Goal: Check status: Check status

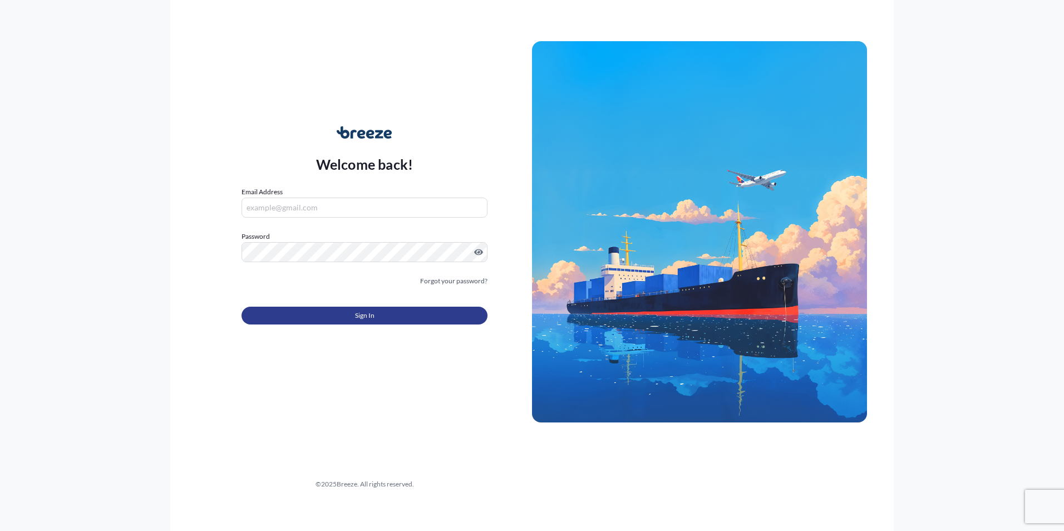
type input "[PERSON_NAME][EMAIL_ADDRESS][PERSON_NAME][DOMAIN_NAME]"
click at [323, 307] on button "Sign In" at bounding box center [365, 316] width 246 height 18
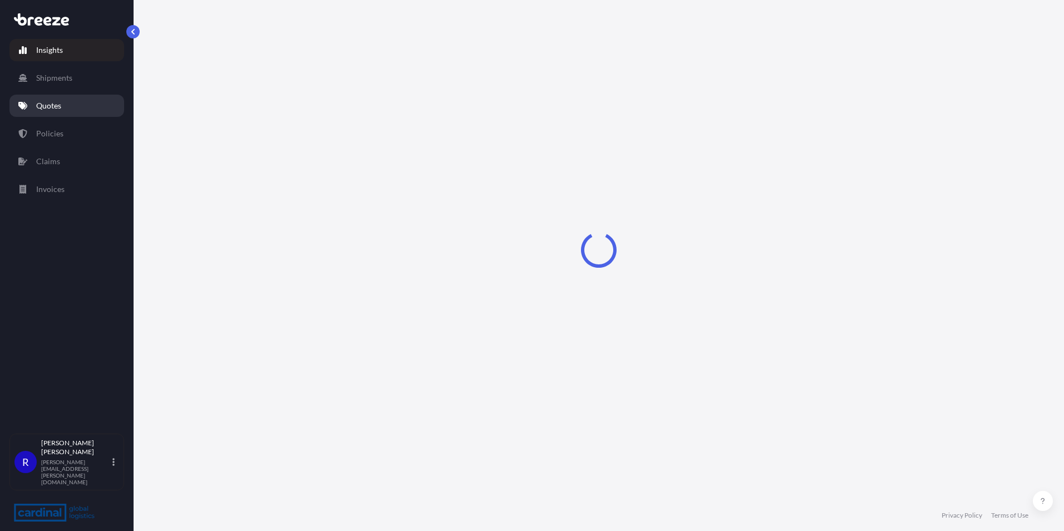
select select "2025"
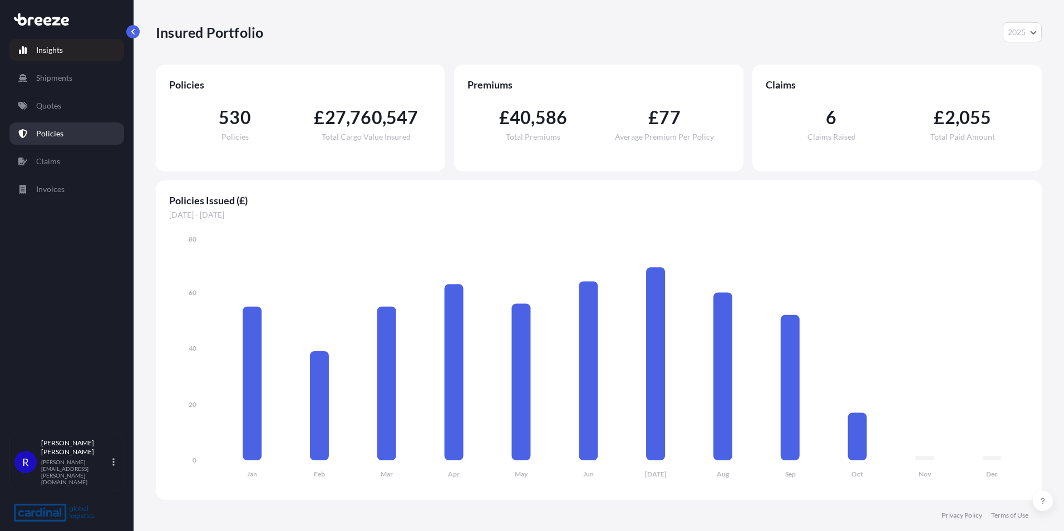
click at [85, 135] on link "Policies" at bounding box center [66, 133] width 115 height 22
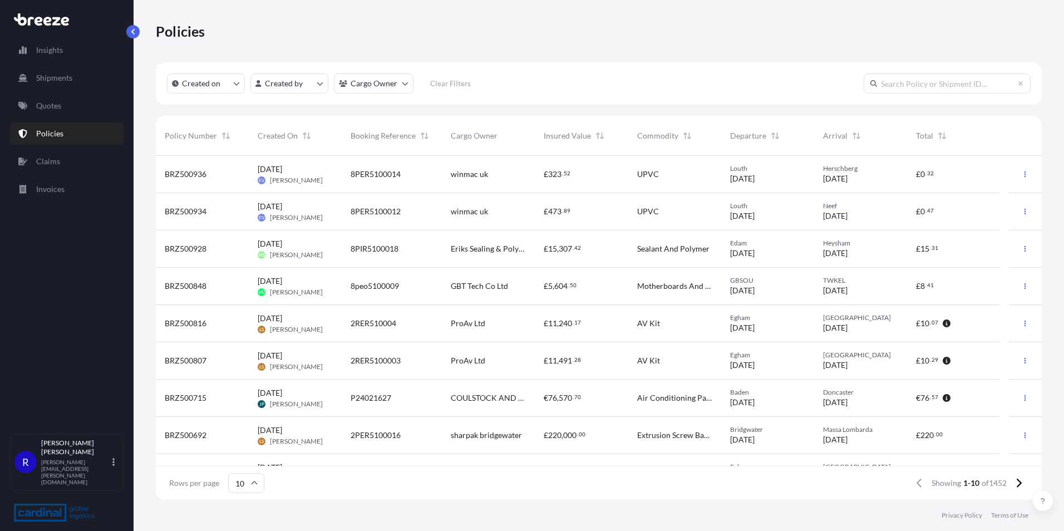
scroll to position [63, 0]
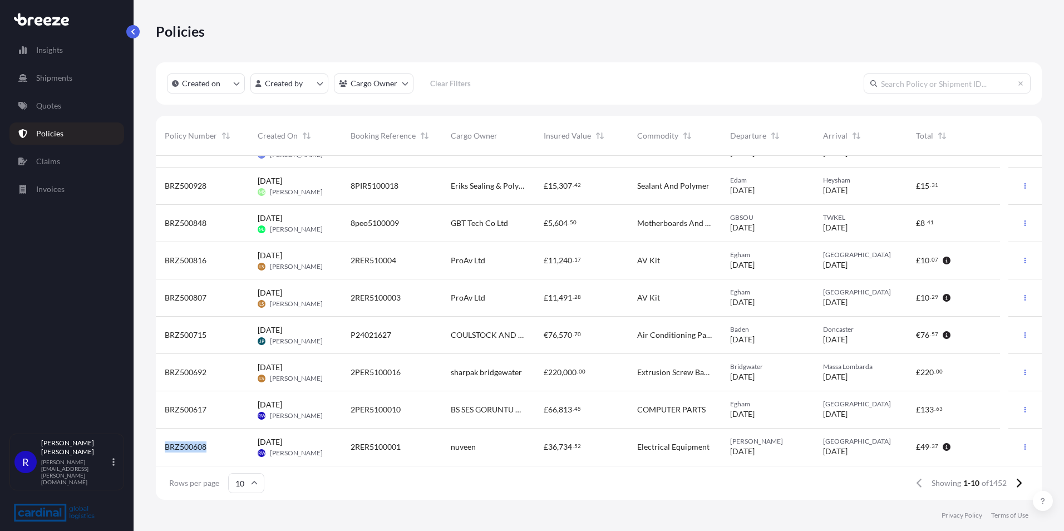
drag, startPoint x: 206, startPoint y: 449, endPoint x: 165, endPoint y: 448, distance: 41.2
click at [165, 448] on span "BRZ500608" at bounding box center [186, 446] width 42 height 11
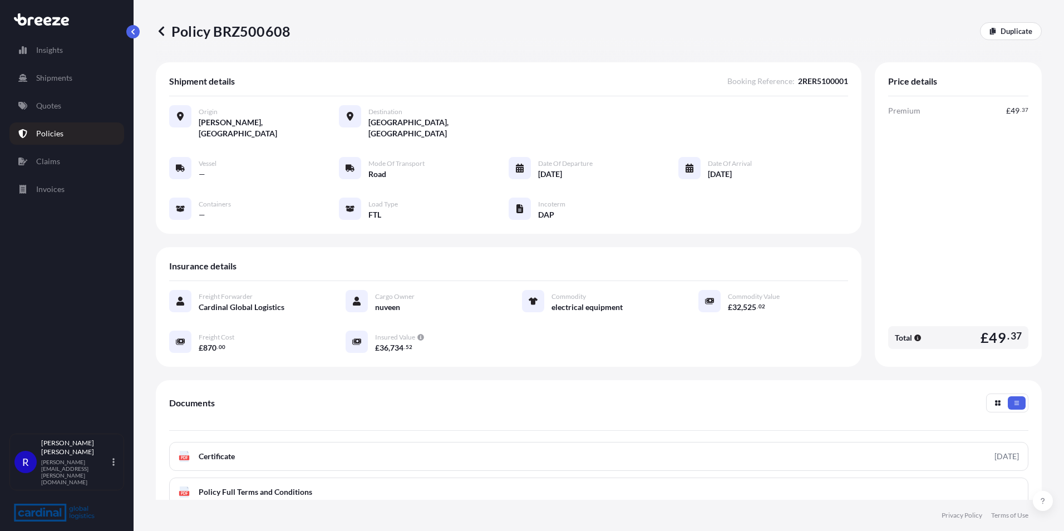
drag, startPoint x: 170, startPoint y: 447, endPoint x: 261, endPoint y: 41, distance: 416.4
click at [277, 45] on div "Policy BRZ500608 Duplicate" at bounding box center [599, 31] width 886 height 62
click at [254, 36] on p "Policy BRZ500608" at bounding box center [223, 31] width 135 height 18
copy p "BRZ500608"
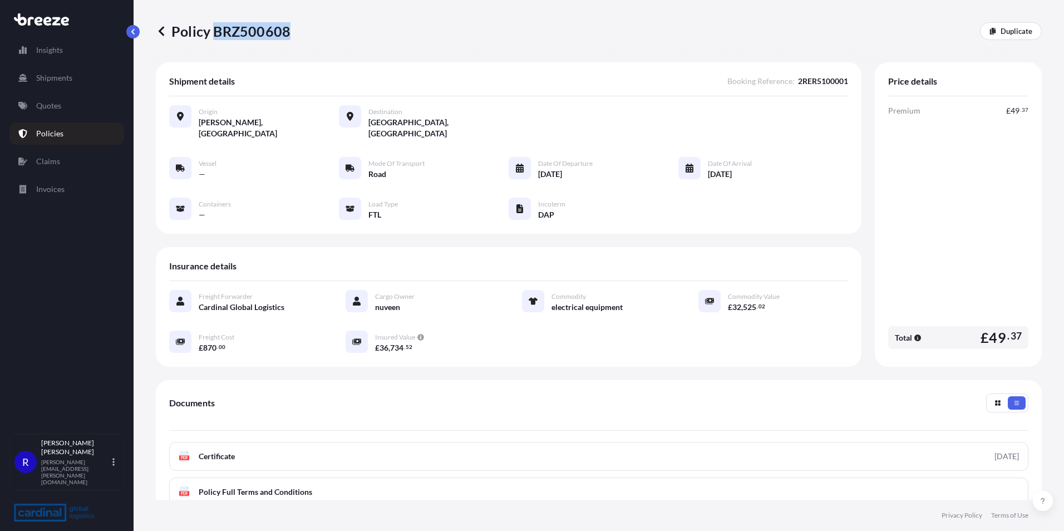
copy p "BRZ500608"
